Goal: Task Accomplishment & Management: Manage account settings

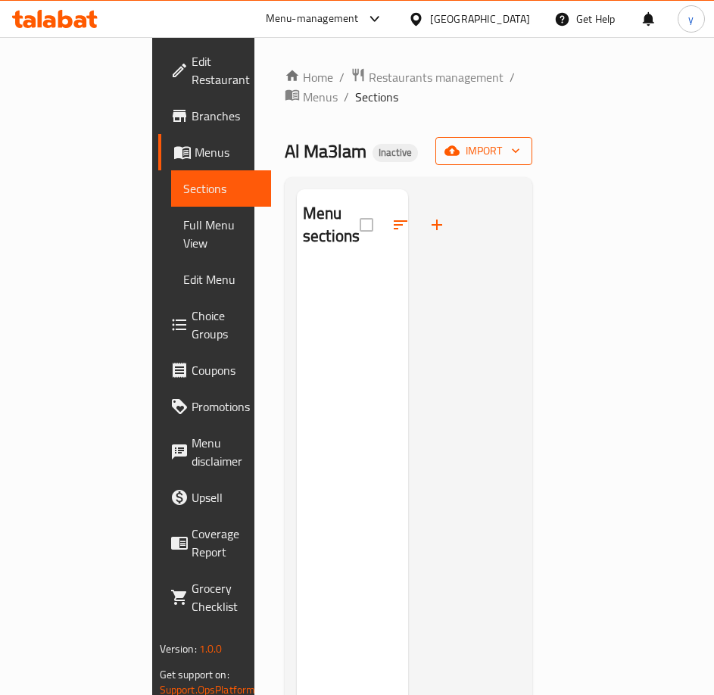
click at [520, 142] on span "import" at bounding box center [483, 151] width 73 height 19
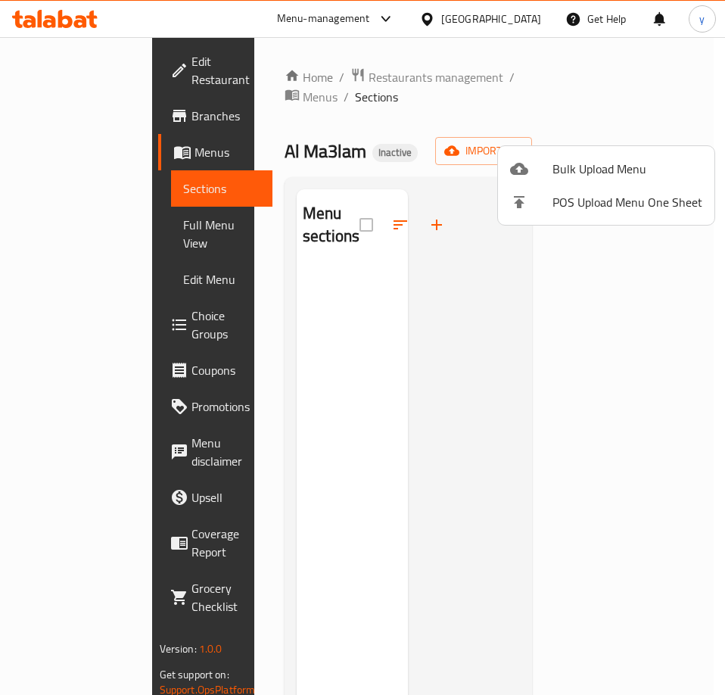
click at [450, 129] on div at bounding box center [362, 347] width 725 height 695
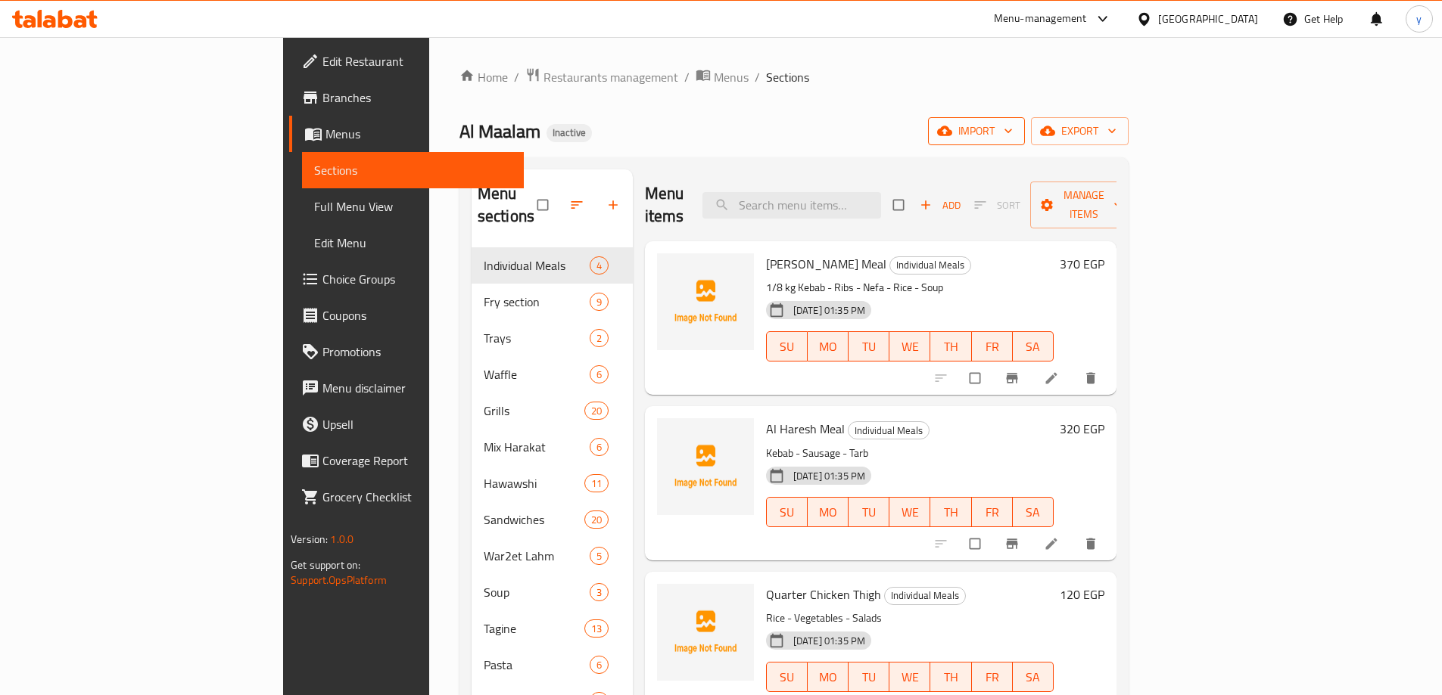
click at [1013, 132] on span "import" at bounding box center [976, 131] width 73 height 19
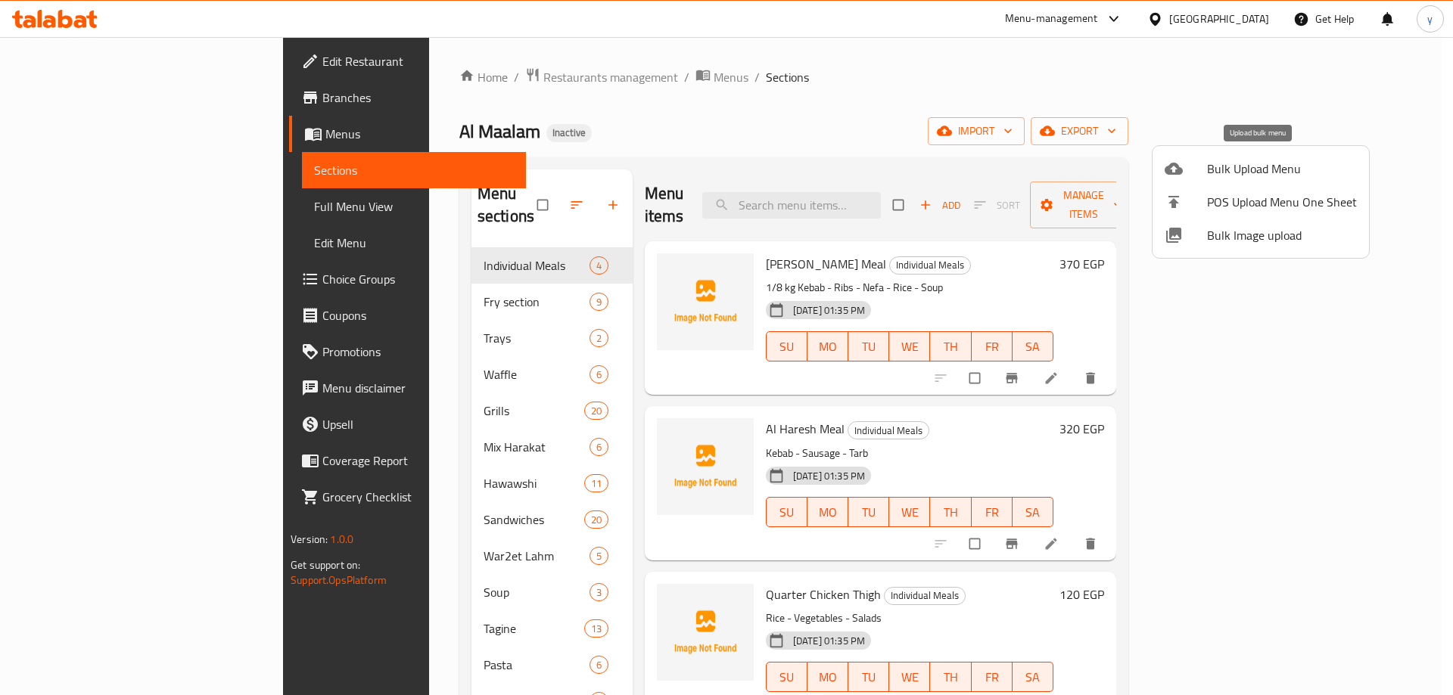
click at [1244, 175] on span "Bulk Upload Menu" at bounding box center [1282, 169] width 150 height 18
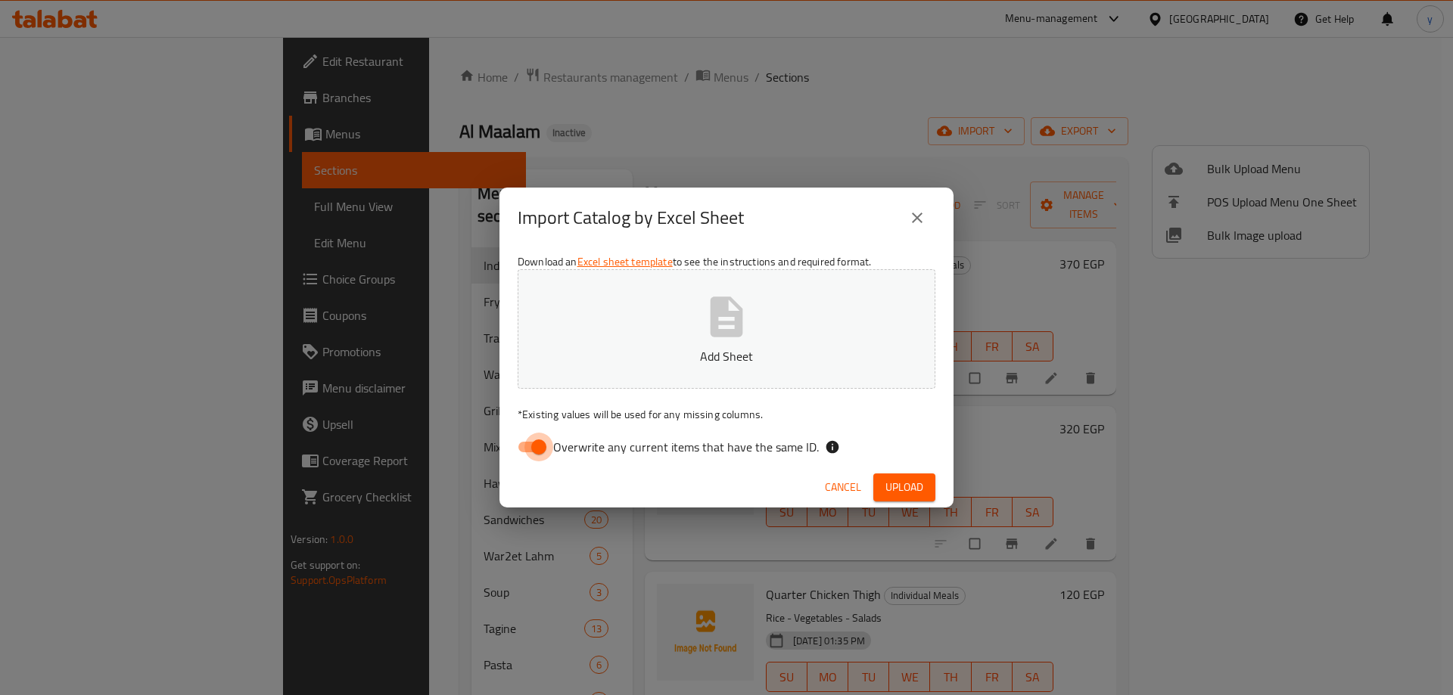
click at [536, 442] on input "Overwrite any current items that have the same ID." at bounding box center [539, 447] width 86 height 29
checkbox input "false"
click at [891, 471] on div "Cancel Upload" at bounding box center [726, 488] width 454 height 40
click at [916, 516] on div "Import Catalog by Excel Sheet Download an Excel sheet template to see the instr…" at bounding box center [726, 347] width 1453 height 695
click at [913, 498] on button "Upload" at bounding box center [904, 488] width 62 height 28
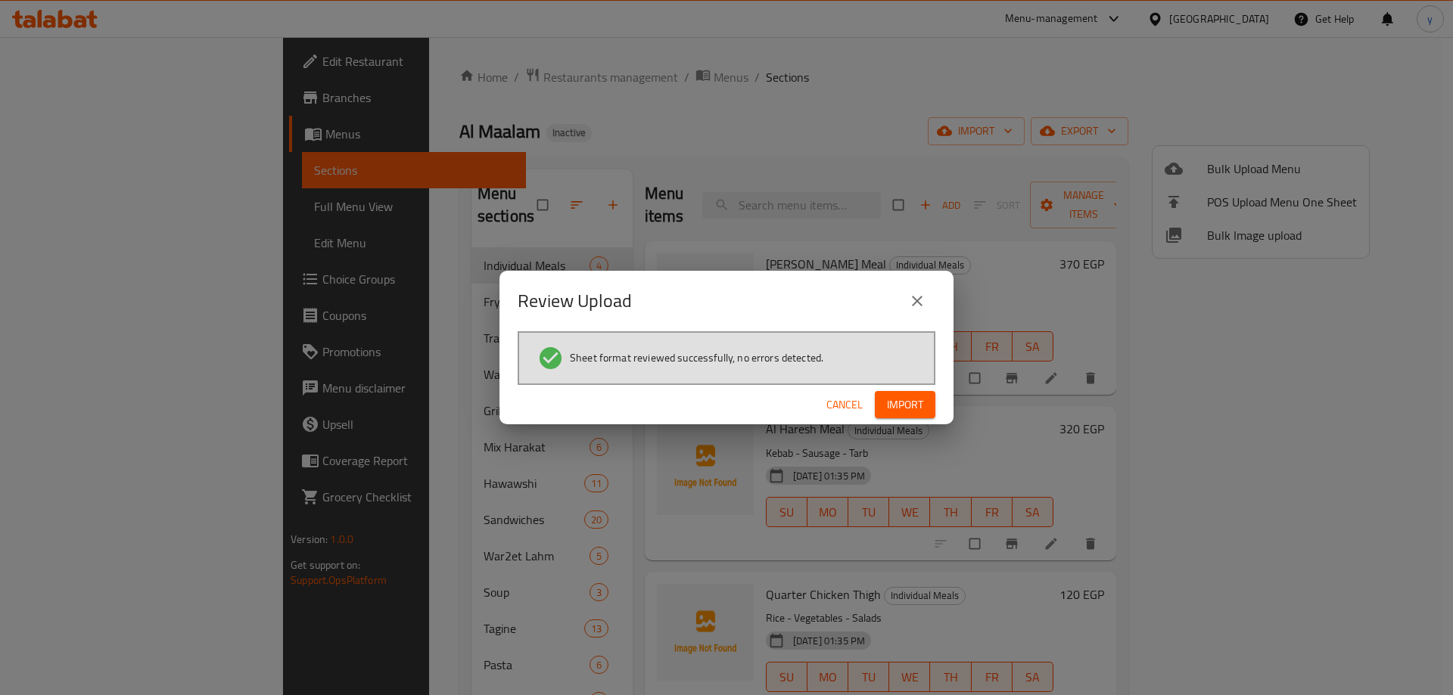
click at [900, 412] on span "Import" at bounding box center [905, 405] width 36 height 19
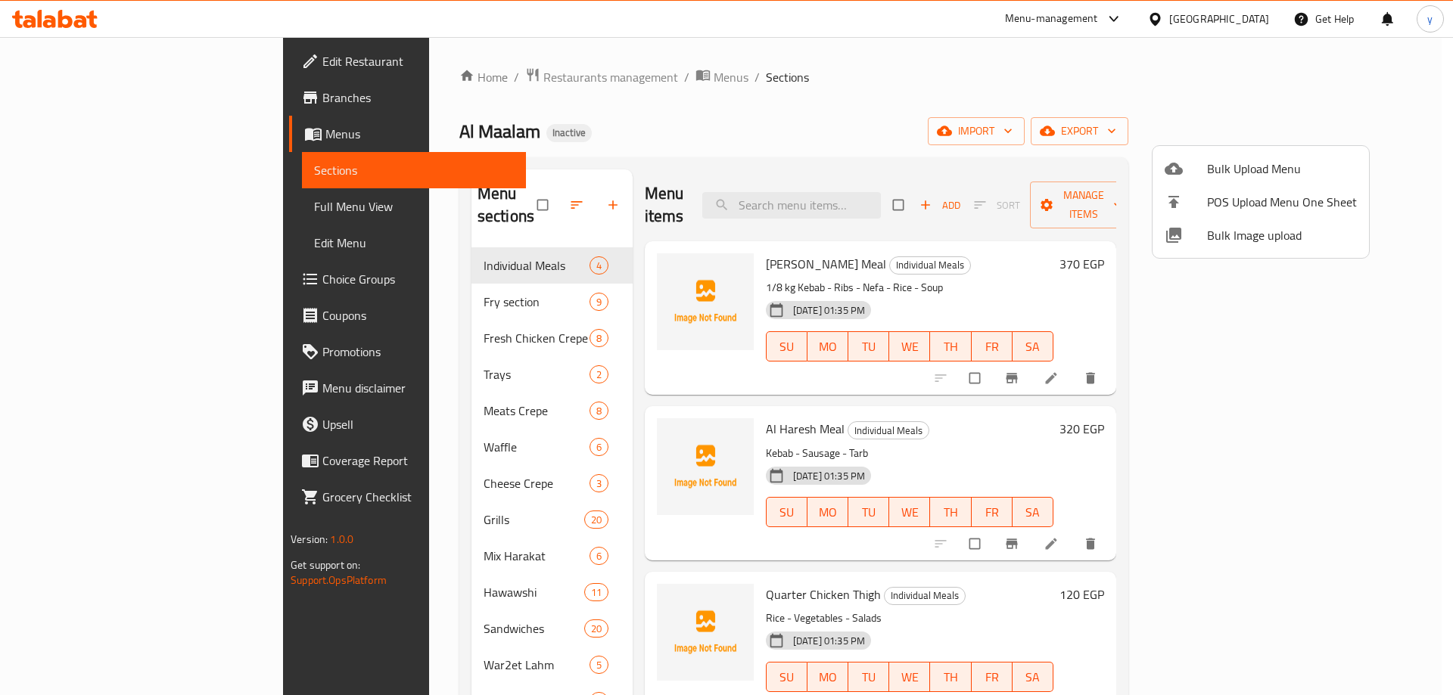
click at [138, 203] on div at bounding box center [726, 347] width 1453 height 695
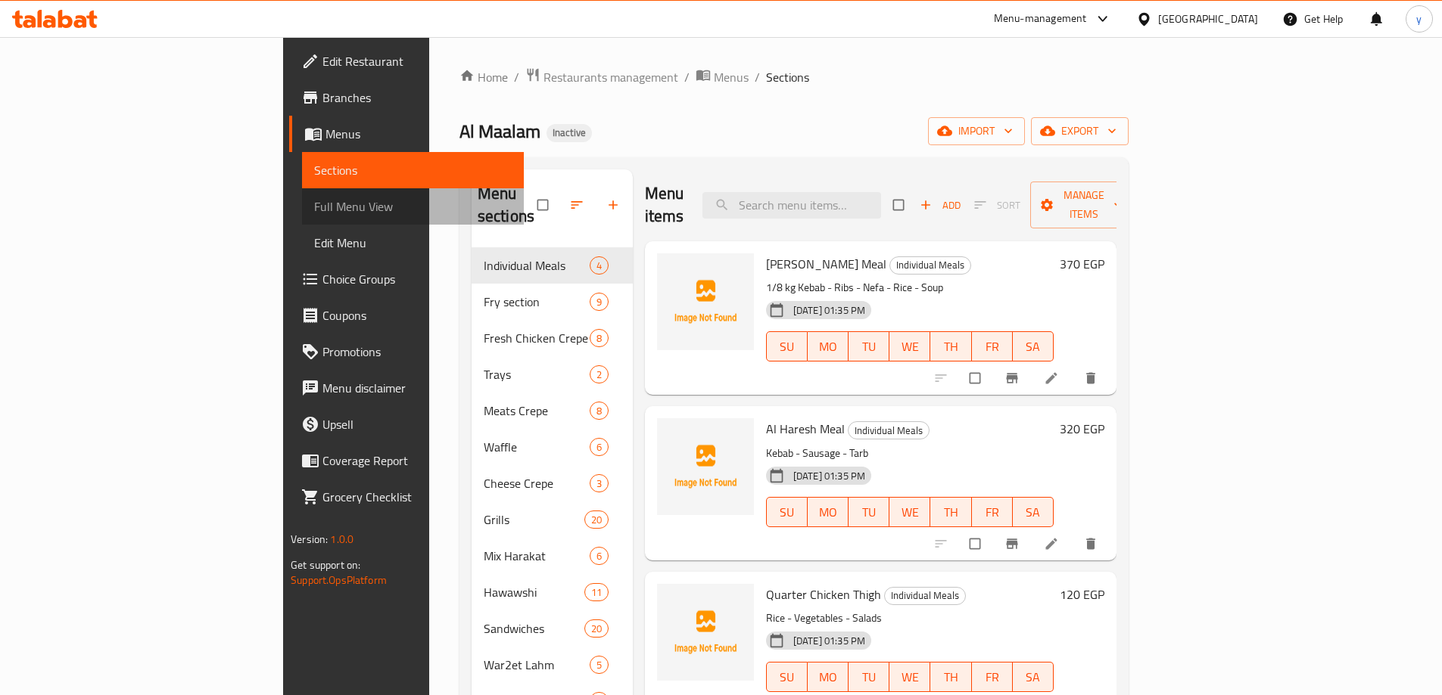
click at [314, 203] on span "Full Menu View" at bounding box center [413, 207] width 198 height 18
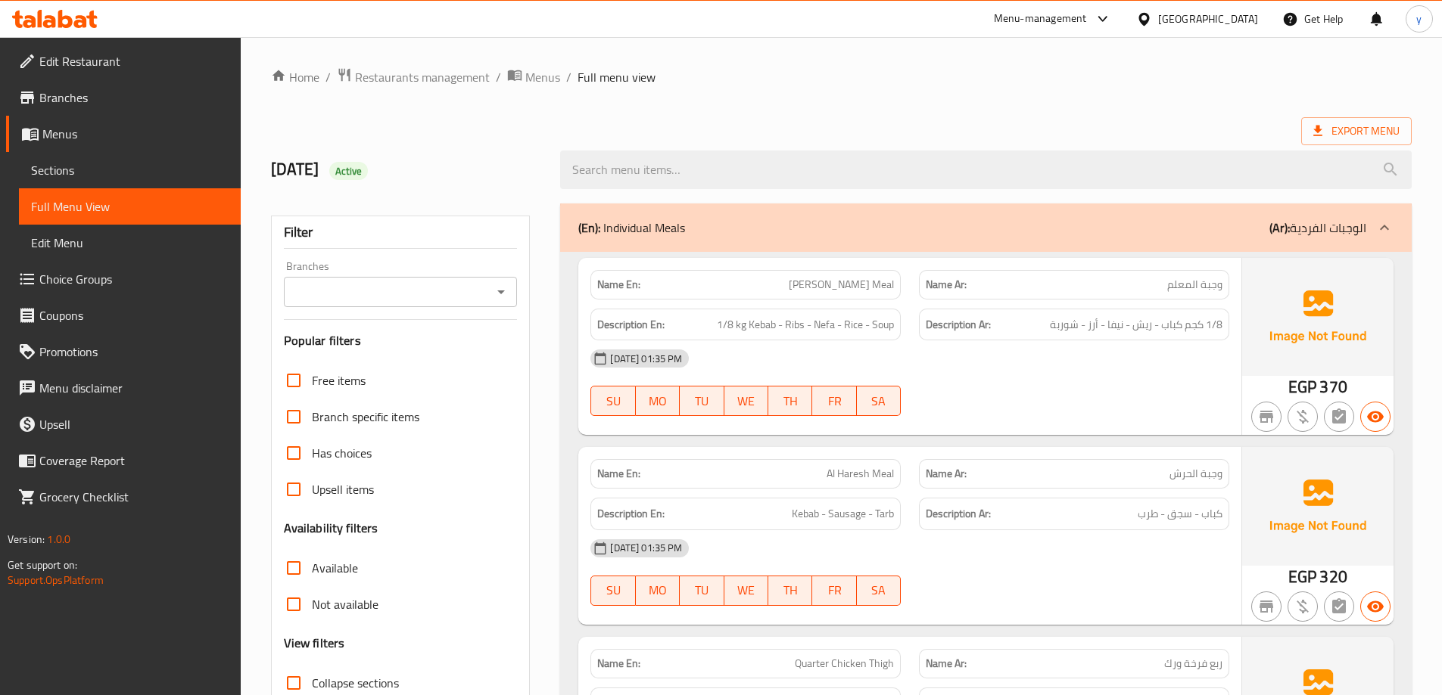
scroll to position [378, 0]
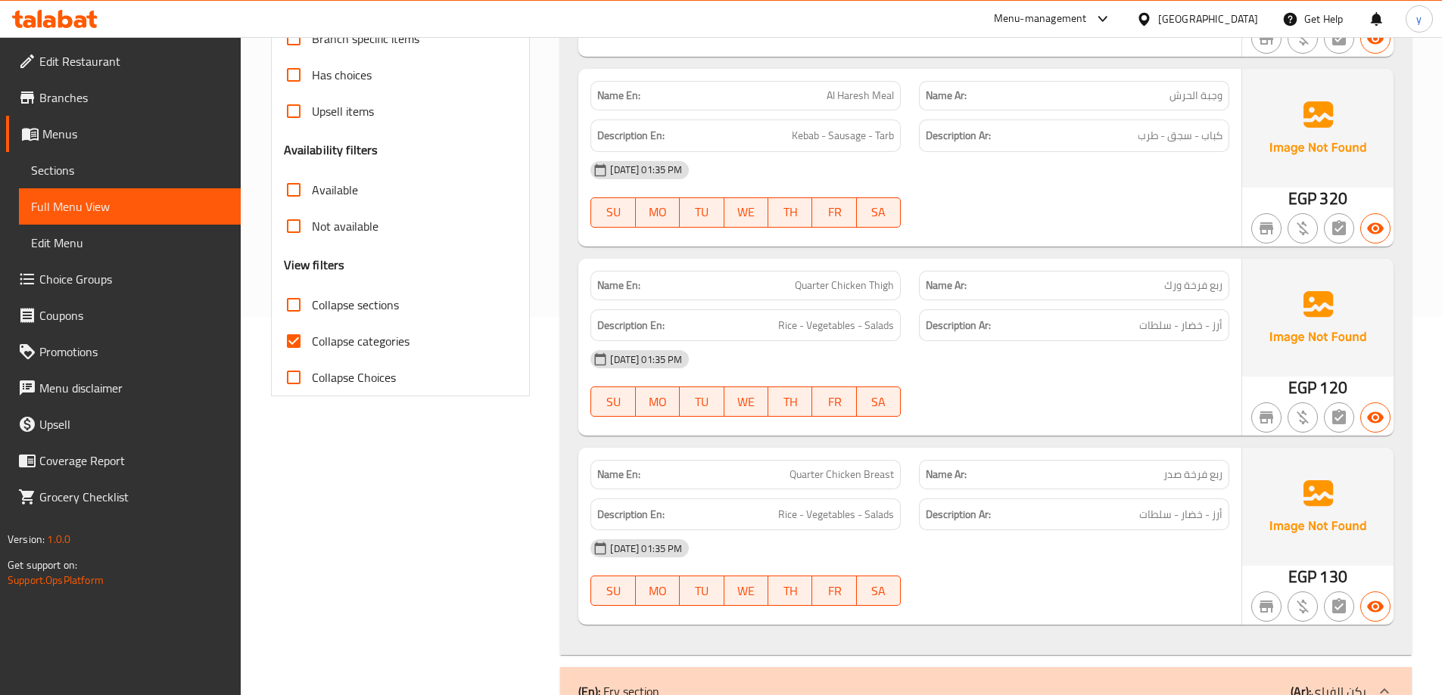
click at [292, 302] on input "Collapse sections" at bounding box center [293, 305] width 36 height 36
checkbox input "true"
click at [291, 339] on input "Collapse categories" at bounding box center [293, 341] width 36 height 36
checkbox input "false"
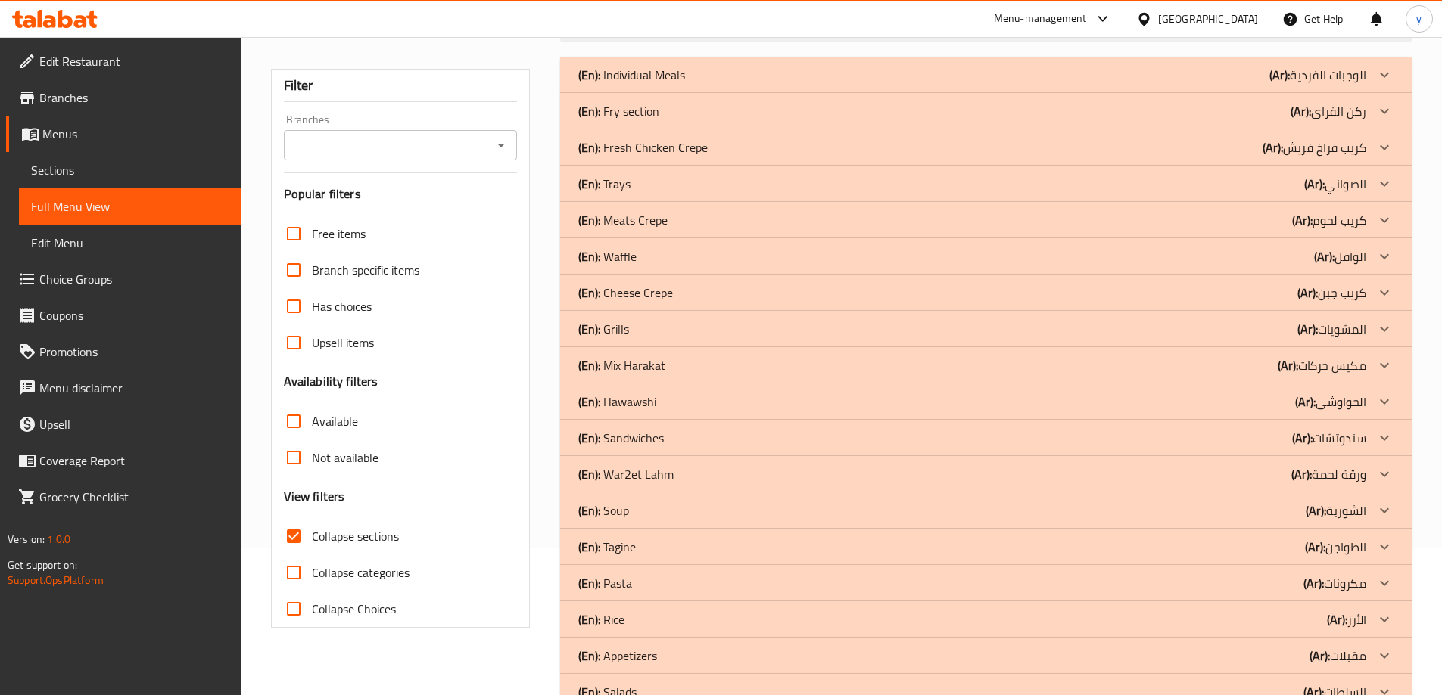
scroll to position [151, 0]
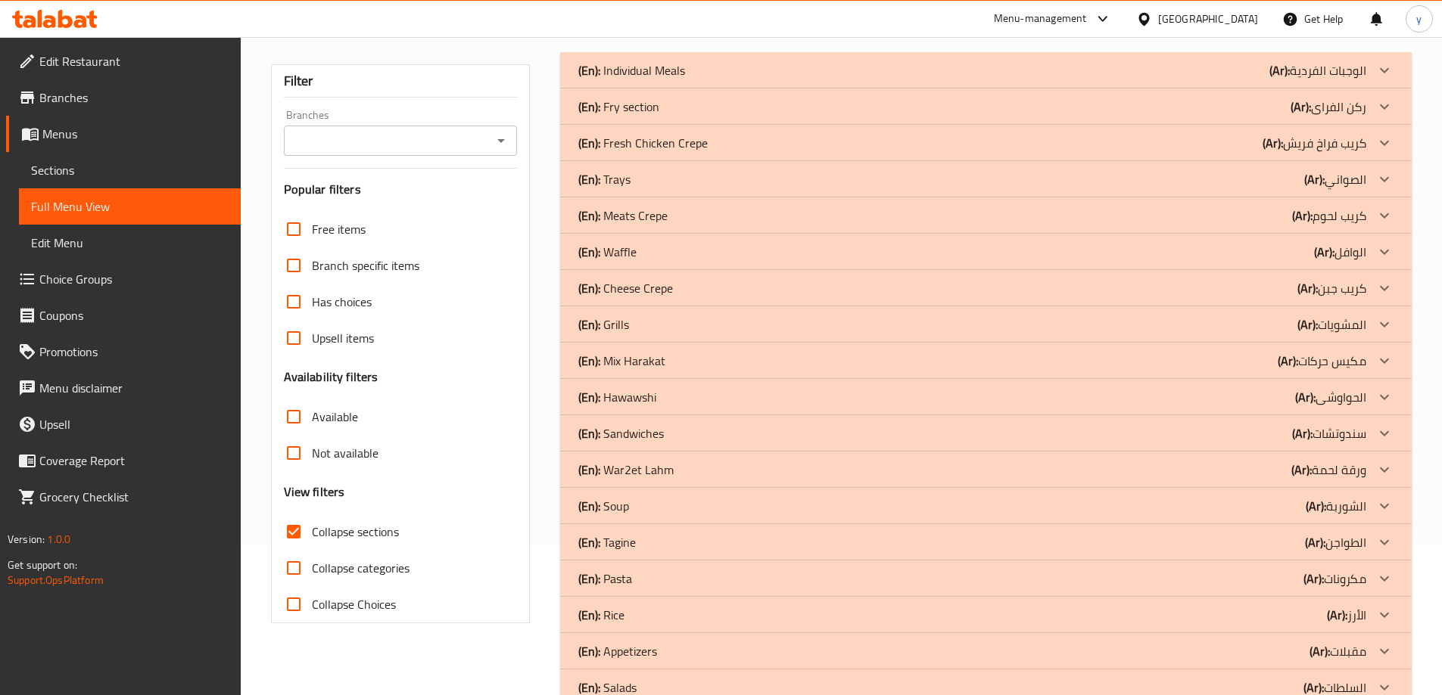
click at [699, 282] on div "(En): Cheese Crepe (Ar): كريب جبن" at bounding box center [972, 288] width 788 height 18
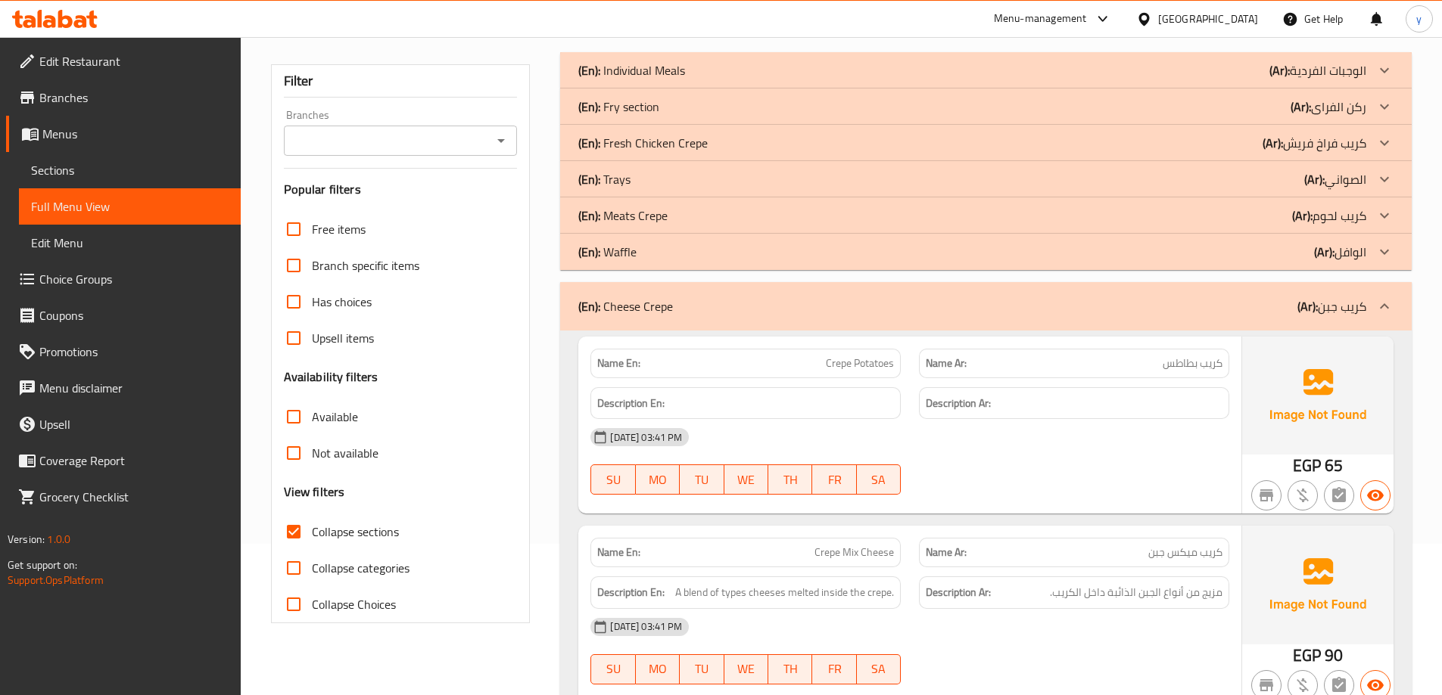
click at [668, 211] on div "(En): Meats Crepe (Ar): كريب لحوم" at bounding box center [972, 216] width 788 height 18
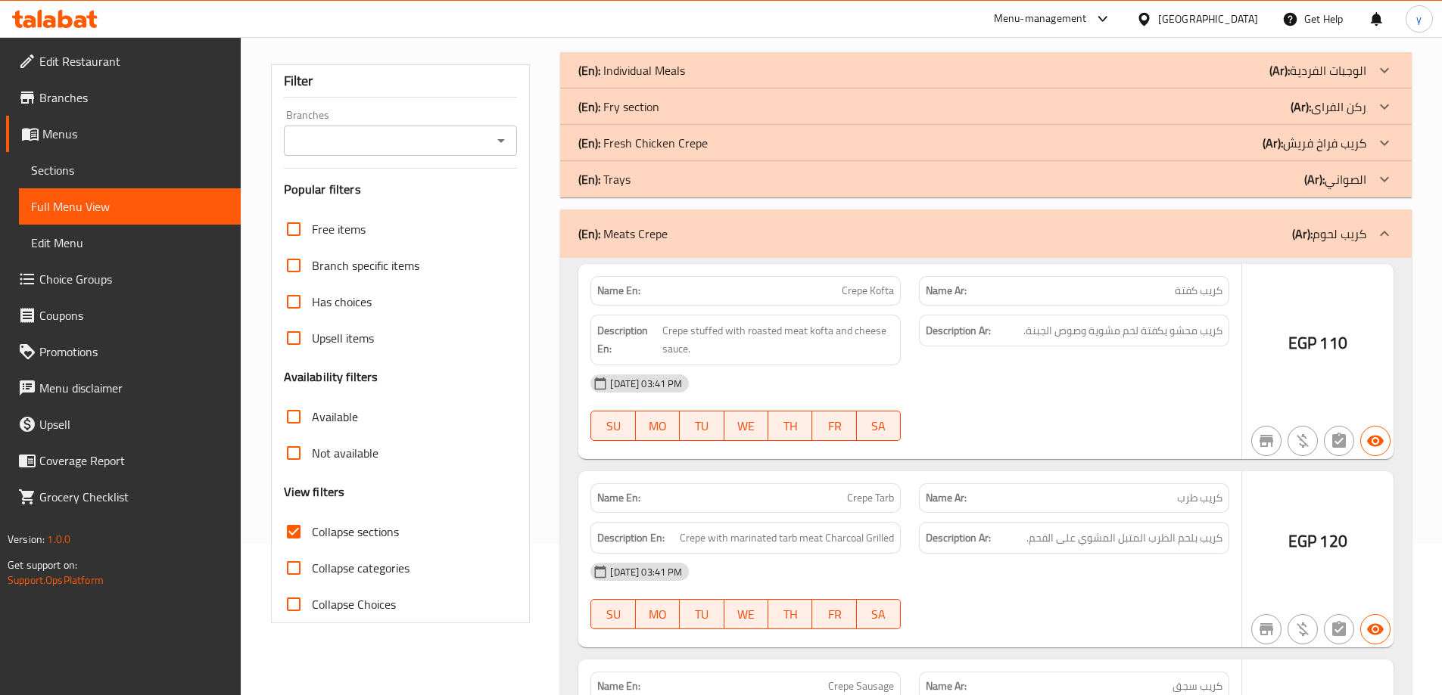
click at [673, 144] on p "(En): Fresh Chicken Crepe" at bounding box center [642, 143] width 129 height 18
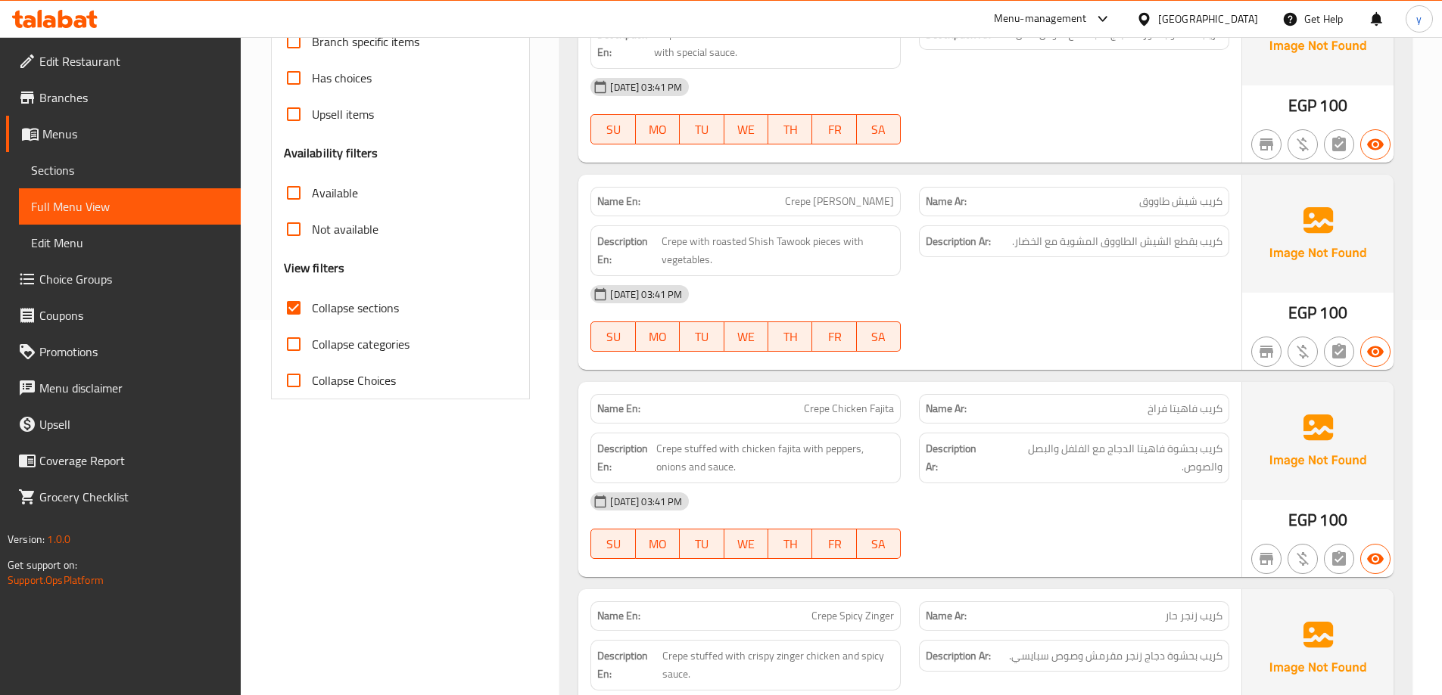
scroll to position [0, 0]
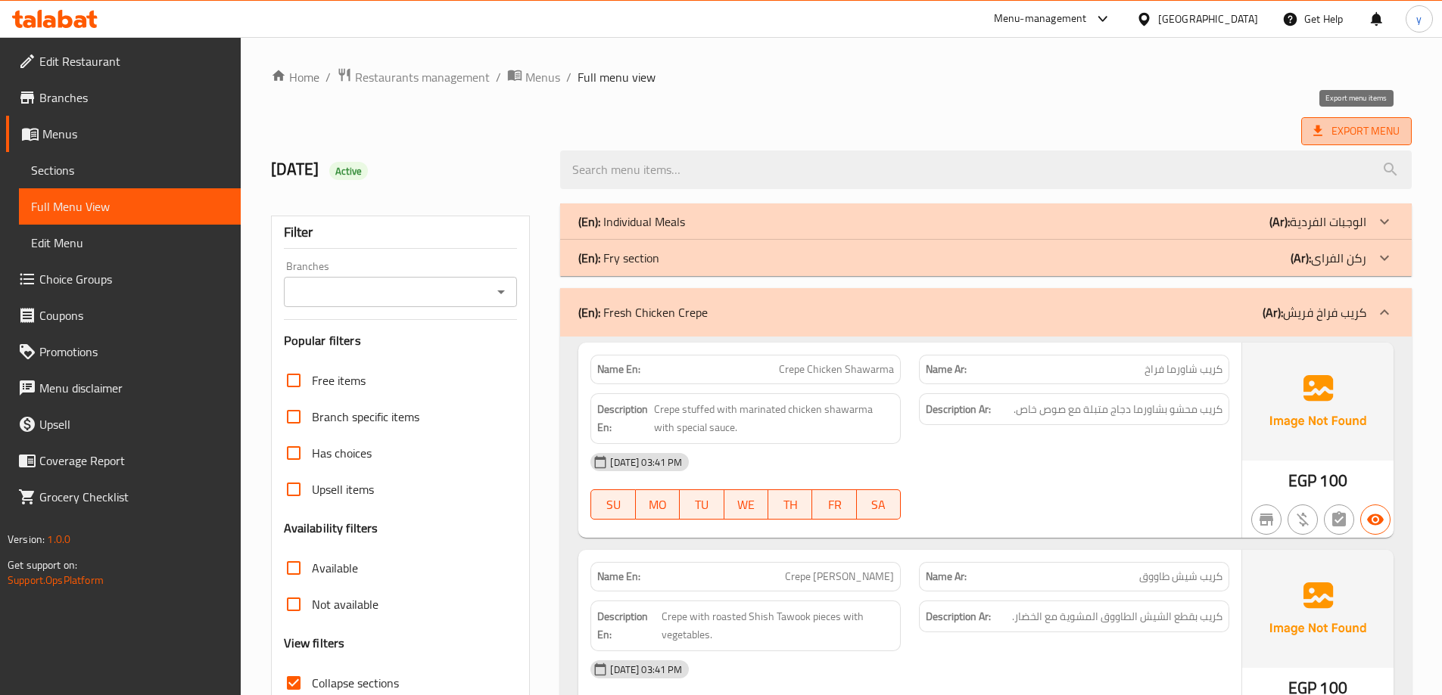
click at [1342, 138] on span "Export Menu" at bounding box center [1356, 131] width 86 height 19
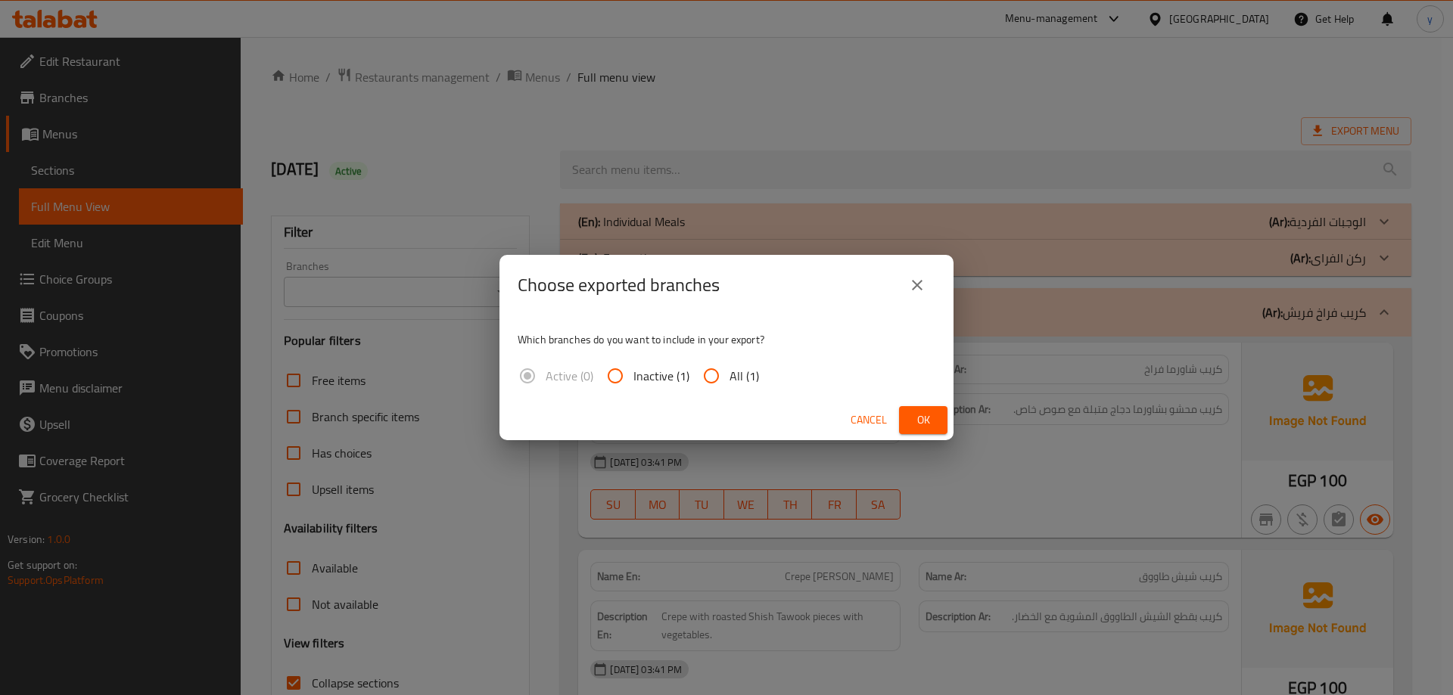
click at [703, 372] on input "All (1)" at bounding box center [711, 376] width 36 height 36
radio input "true"
click at [934, 422] on span "Ok" at bounding box center [923, 420] width 24 height 19
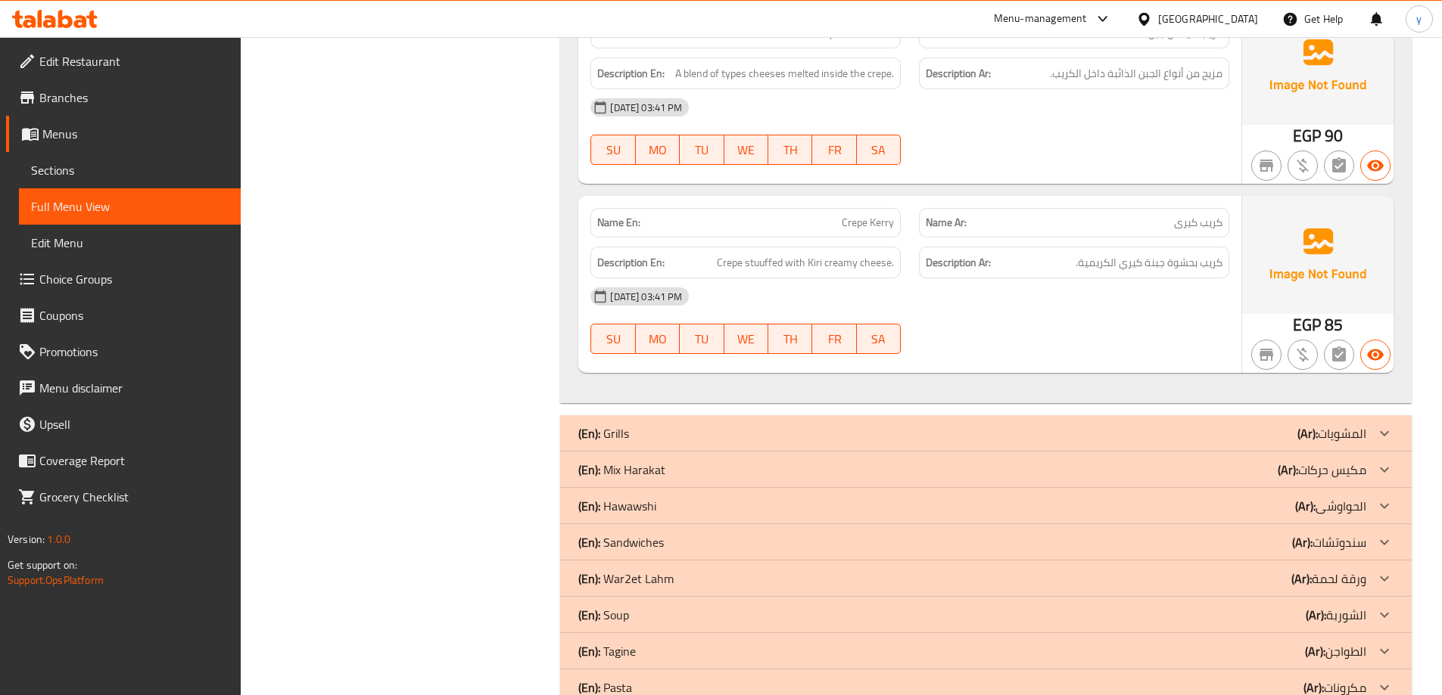
scroll to position [4011, 0]
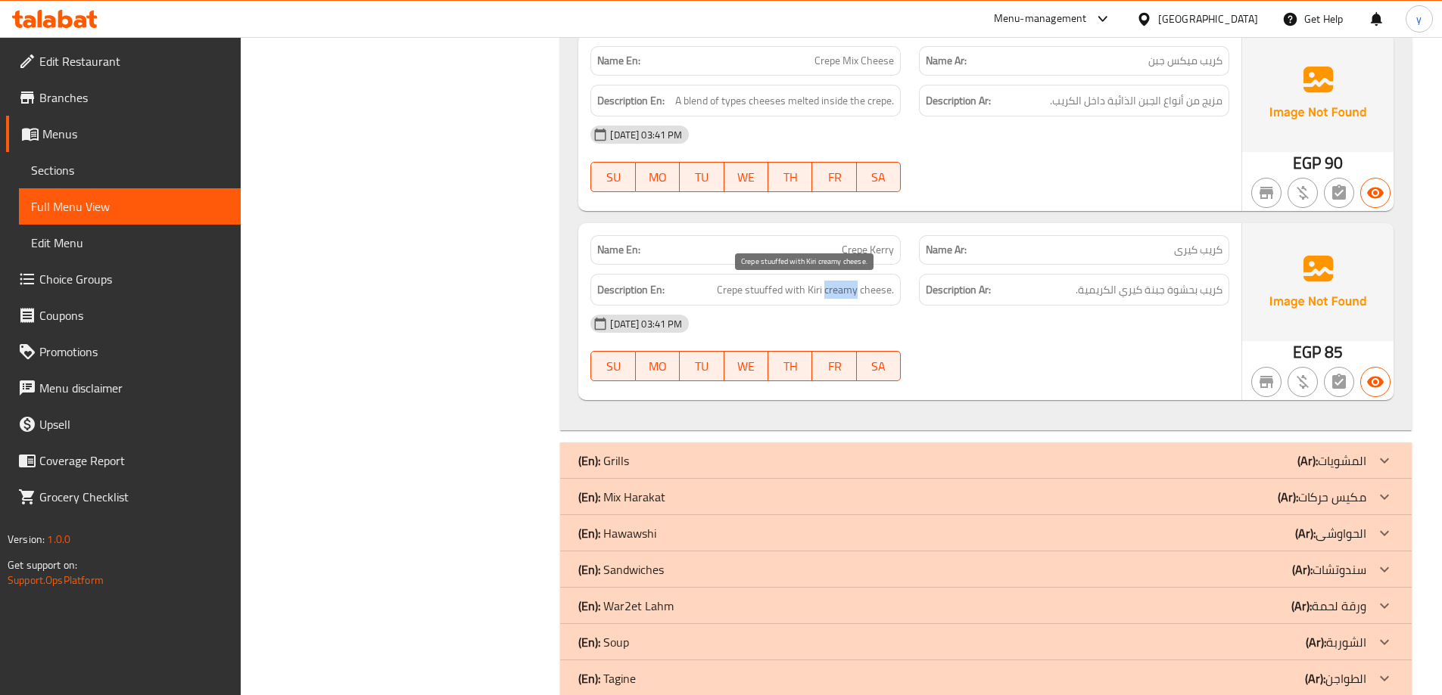
drag, startPoint x: 826, startPoint y: 290, endPoint x: 858, endPoint y: 294, distance: 32.0
click at [858, 294] on span "Crepe stuuffed with Kiri creamy cheese." at bounding box center [805, 290] width 177 height 19
copy span "creamy"
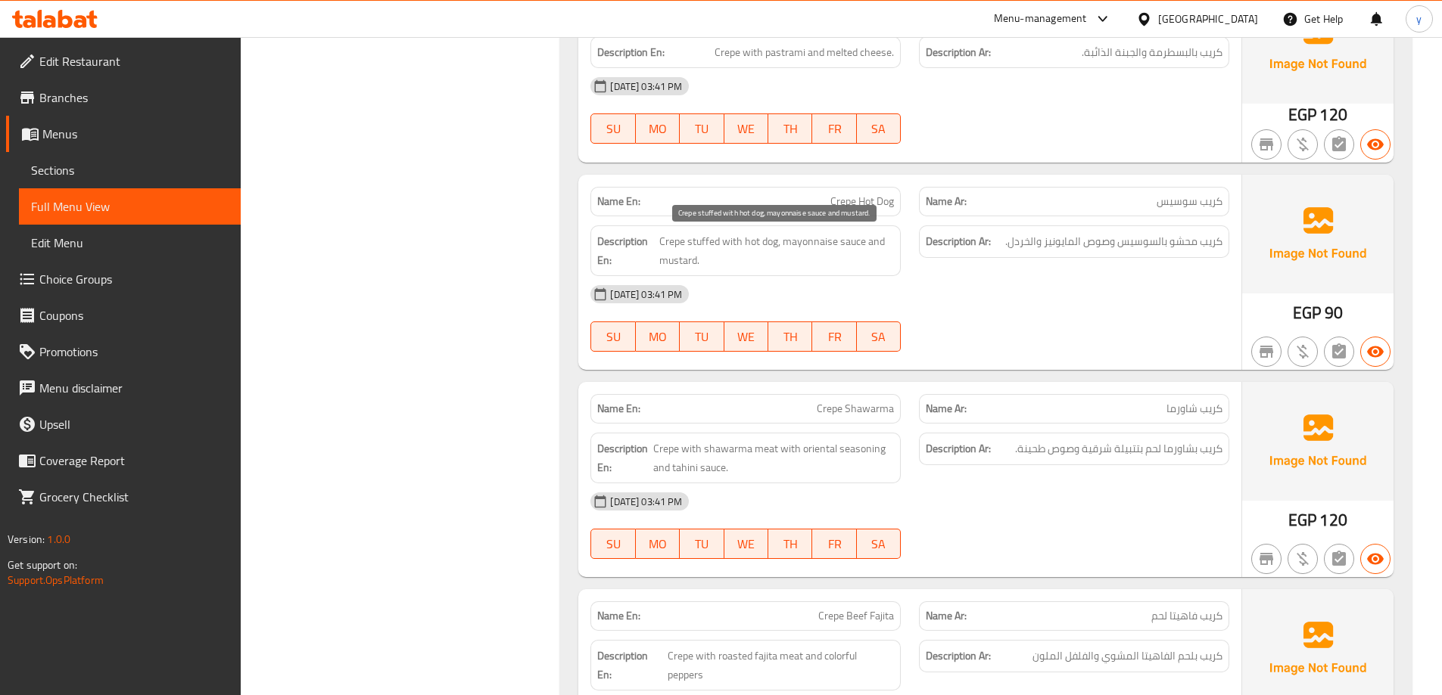
scroll to position [2951, 0]
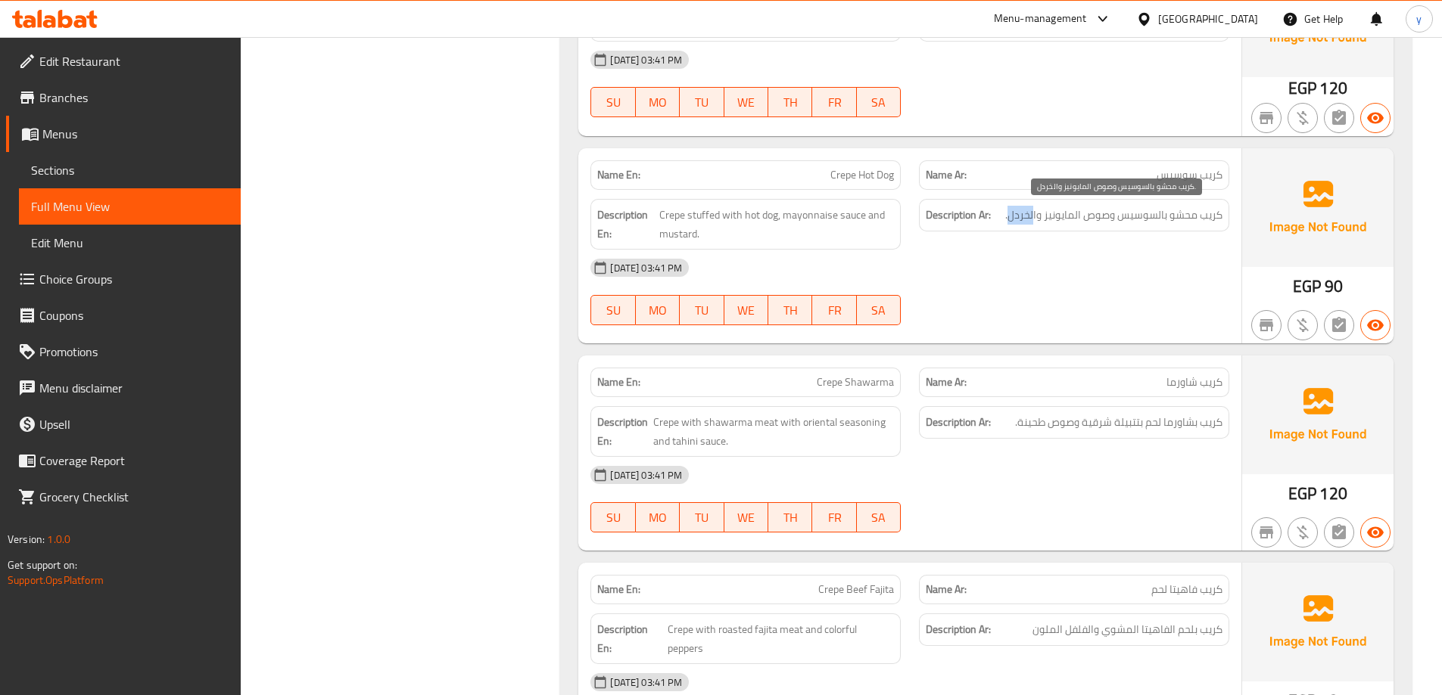
drag, startPoint x: 1033, startPoint y: 219, endPoint x: 1010, endPoint y: 221, distance: 22.8
click at [1010, 221] on span "كريب محشو بالسوسيس وصوص المايونيز والخردل." at bounding box center [1113, 215] width 217 height 19
copy span "لخردل"
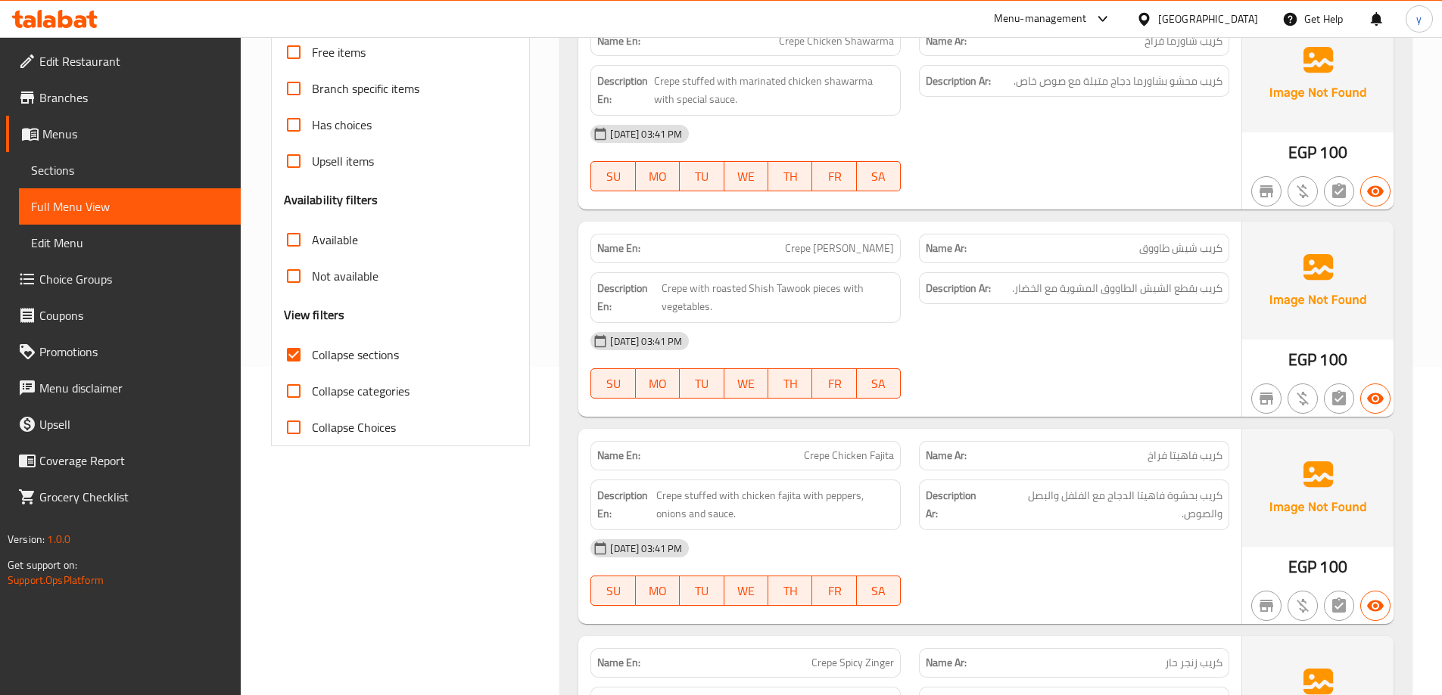
scroll to position [0, 0]
